Goal: Navigation & Orientation: Find specific page/section

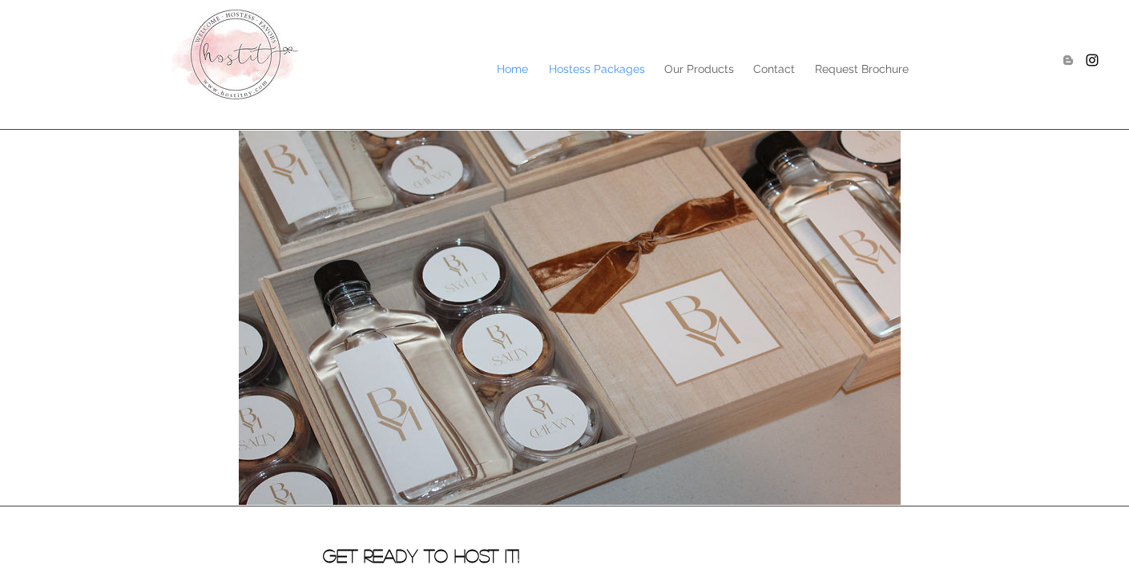
click at [619, 75] on p "Hostess Packages" at bounding box center [597, 69] width 112 height 24
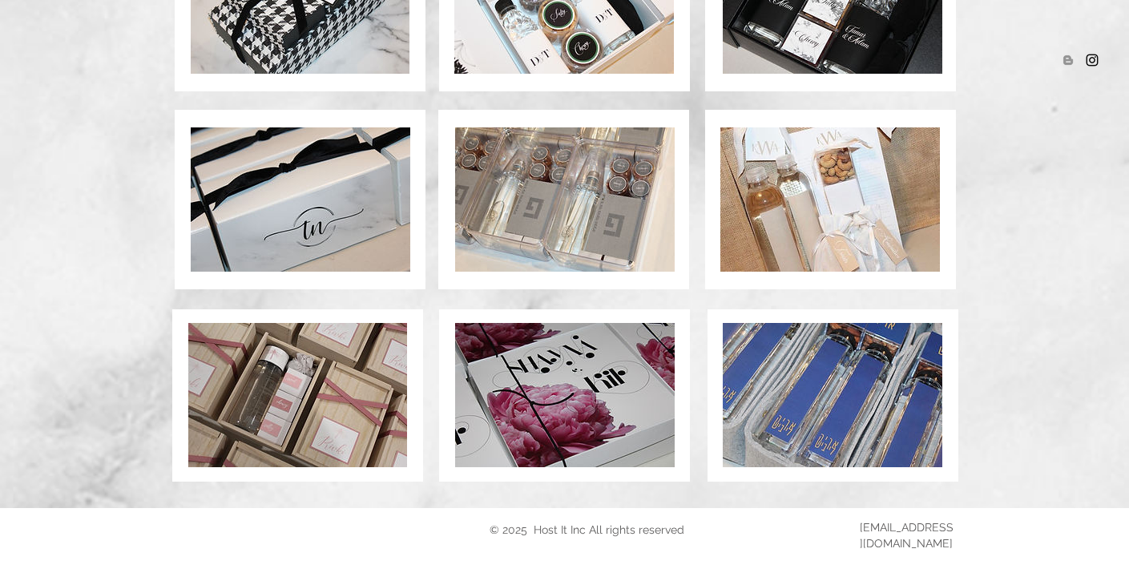
scroll to position [1184, 0]
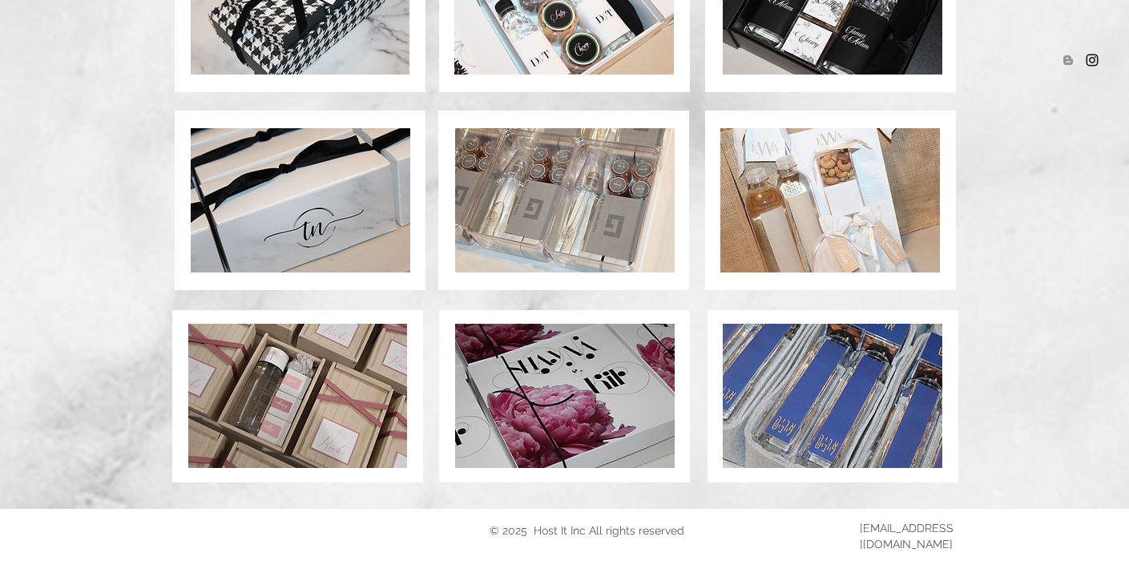
click at [633, 249] on img at bounding box center [565, 200] width 220 height 144
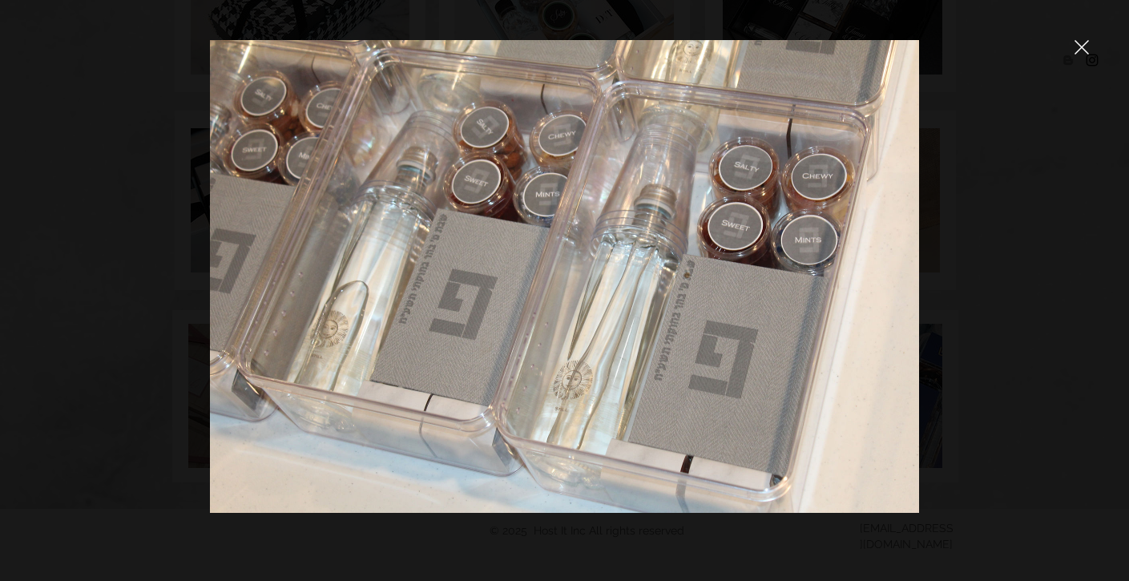
click at [1081, 54] on div at bounding box center [1082, 48] width 14 height 16
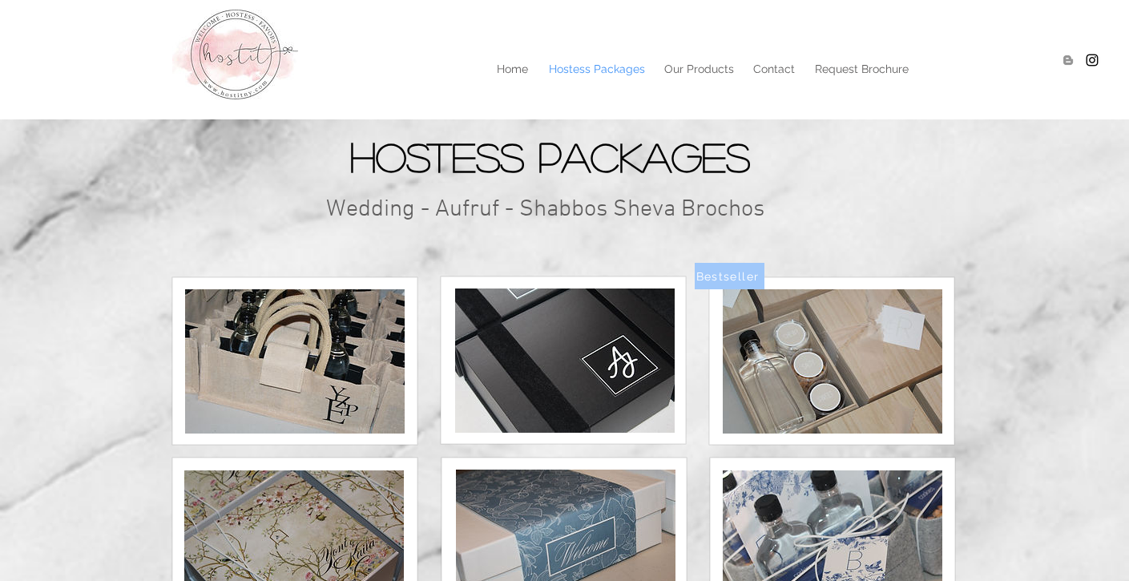
click at [785, 406] on img at bounding box center [833, 361] width 220 height 144
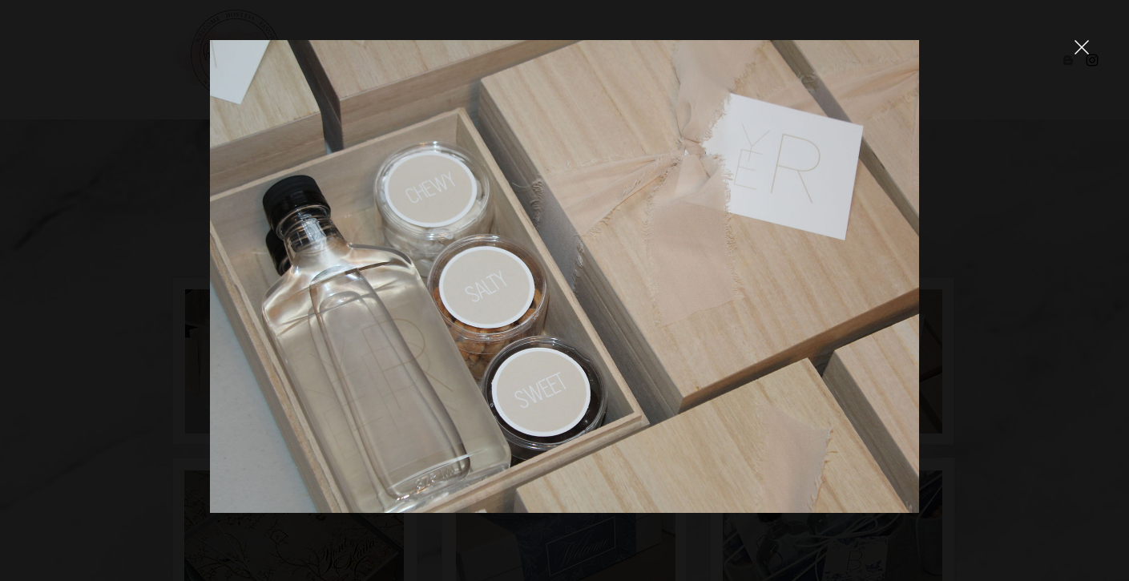
click at [1087, 45] on icon "close" at bounding box center [1082, 47] width 14 height 14
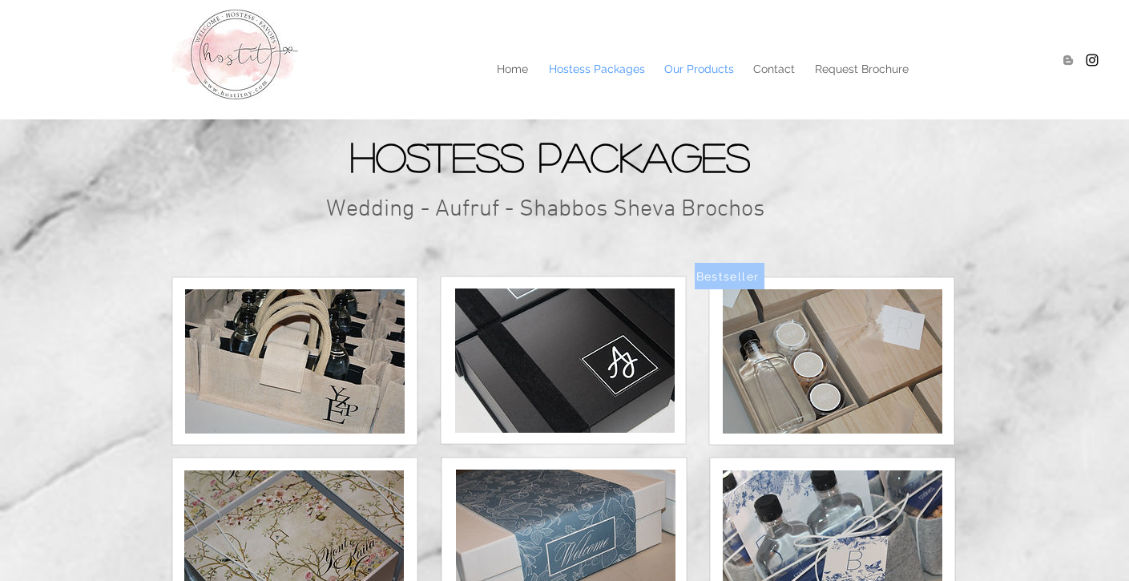
click at [701, 75] on p "Our Products" at bounding box center [699, 69] width 86 height 24
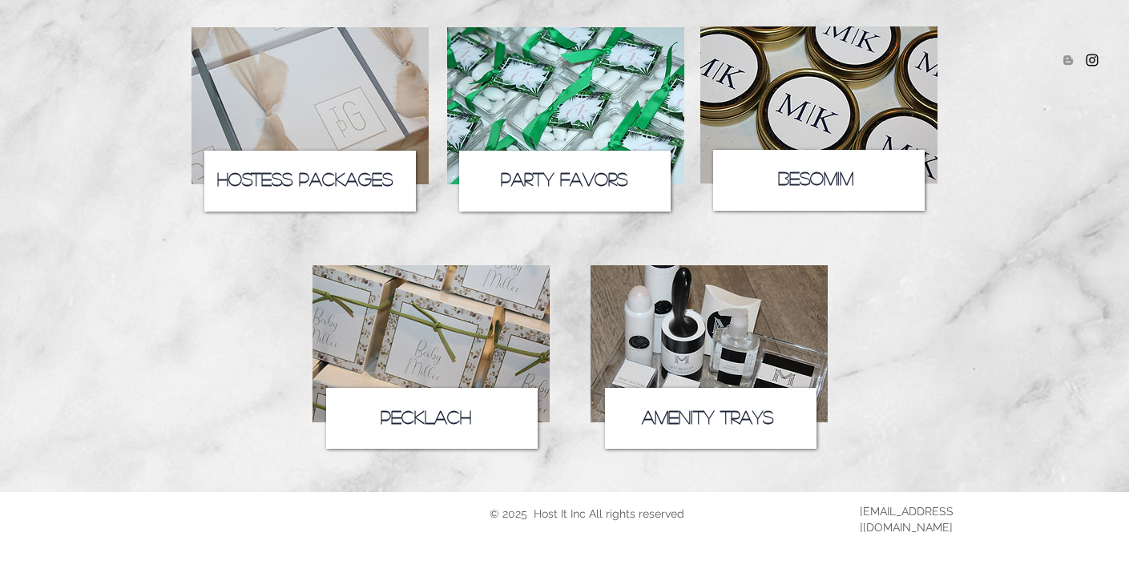
scroll to position [267, 0]
click at [797, 183] on span "Besomim" at bounding box center [815, 178] width 75 height 18
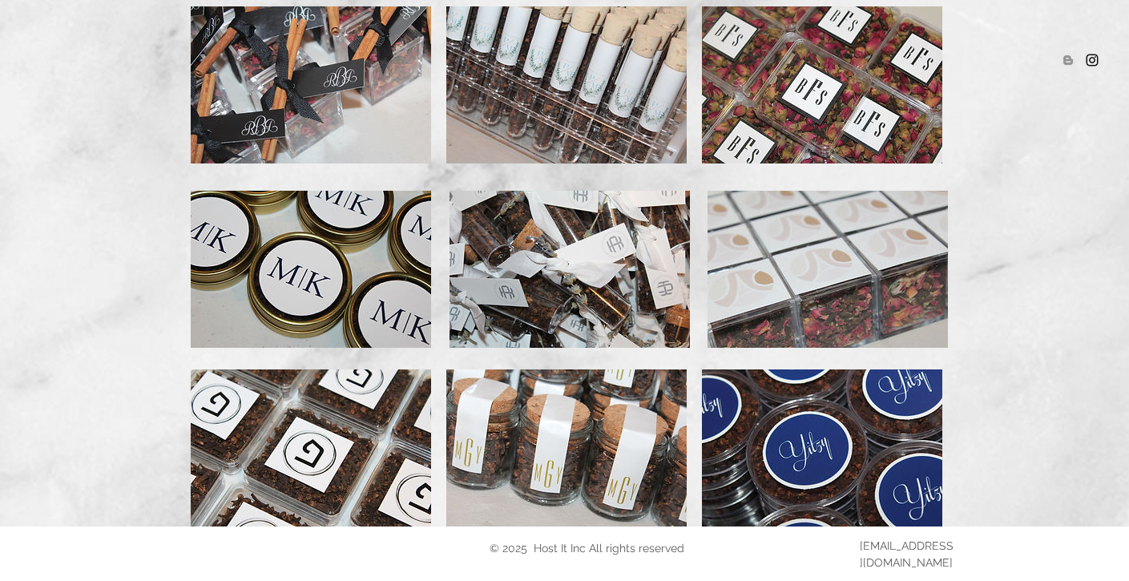
scroll to position [690, 0]
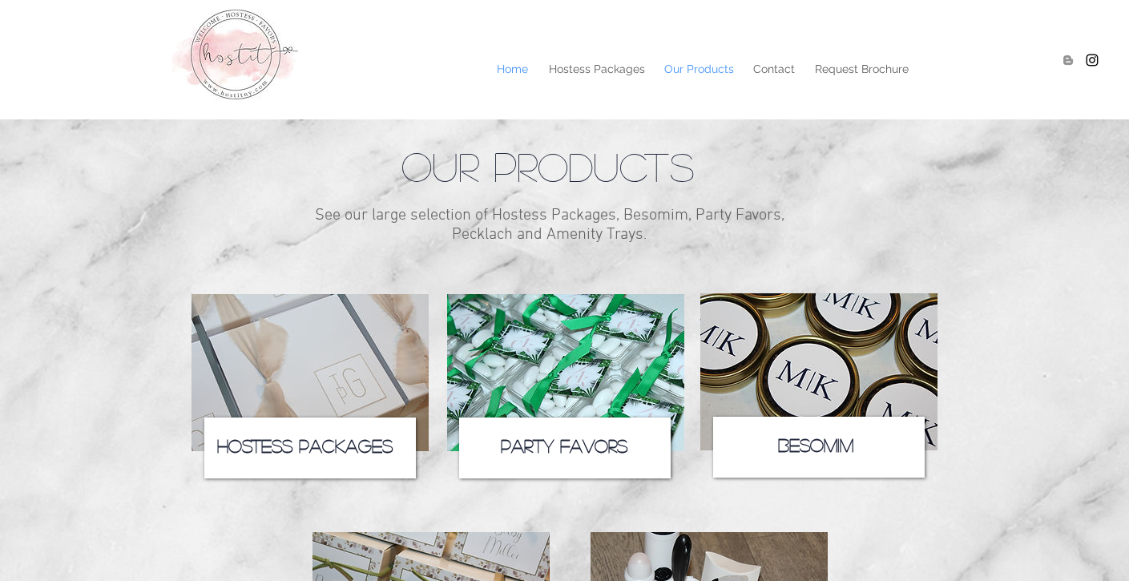
click at [518, 73] on p "Home" at bounding box center [512, 69] width 47 height 24
